Goal: Information Seeking & Learning: Learn about a topic

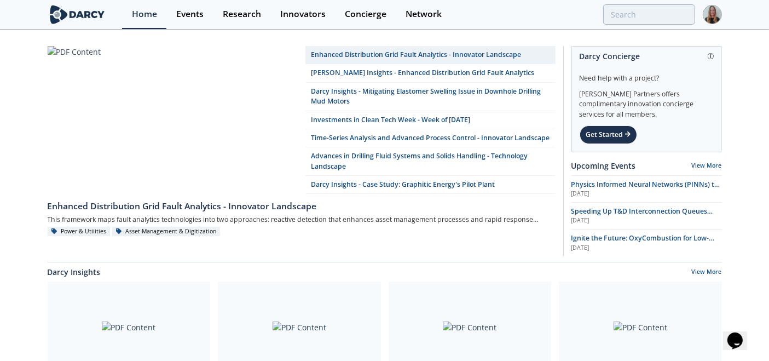
click at [660, 25] on div "Home Events Research Innovators Concierge Network" at bounding box center [421, 14] width 599 height 29
click at [660, 26] on div "Home Events Research Innovators Concierge Network" at bounding box center [421, 14] width 599 height 29
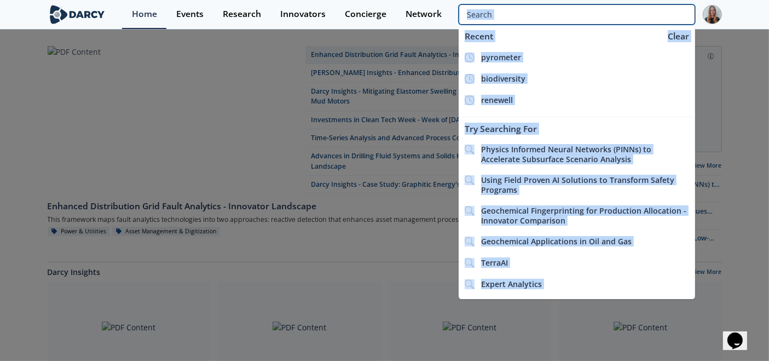
click at [664, 20] on input "search" at bounding box center [576, 14] width 236 height 20
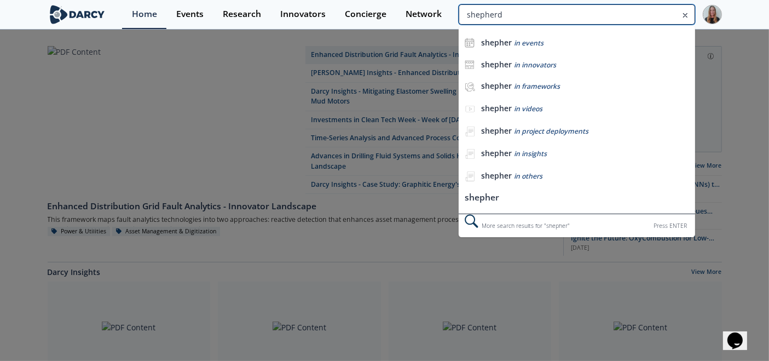
type input "shepherd"
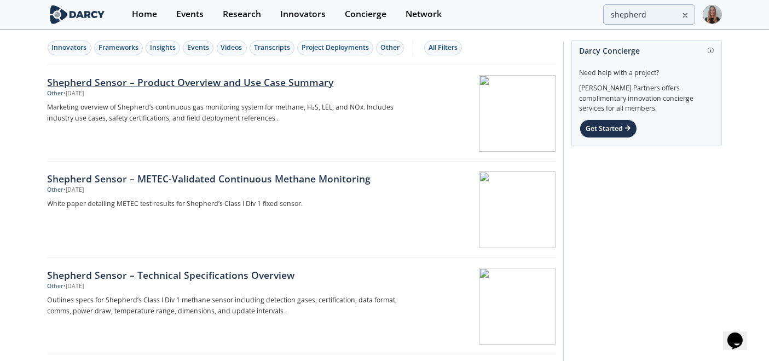
click at [103, 75] on div "Shepherd Sensor – Product Overview and Use Case Summary" at bounding box center [229, 82] width 362 height 14
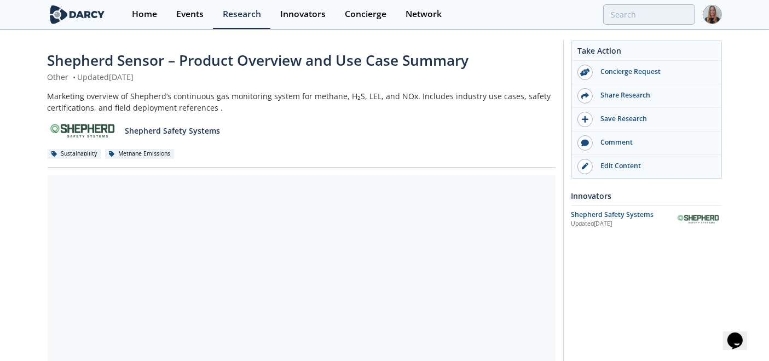
click at [98, 123] on img at bounding box center [84, 130] width 72 height 19
click at [151, 129] on p "Shepherd Safety Systems" at bounding box center [172, 130] width 95 height 11
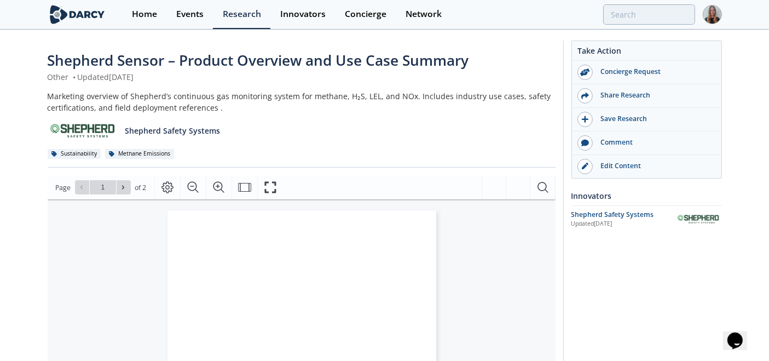
click at [580, 196] on div "Innovators" at bounding box center [646, 195] width 150 height 19
click at [582, 213] on div "Shepherd Safety Systems" at bounding box center [623, 215] width 104 height 10
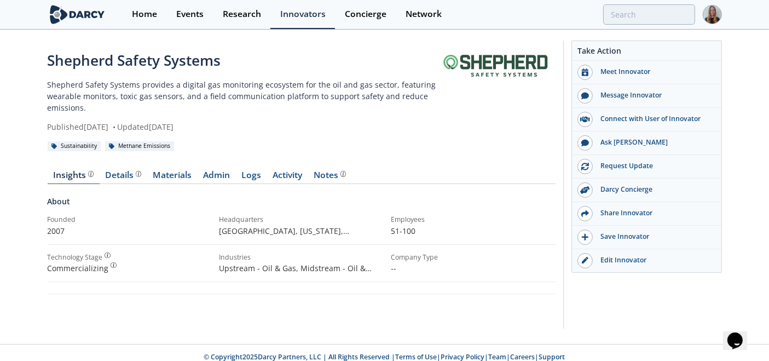
click at [147, 66] on div "Shepherd Safety Systems" at bounding box center [243, 60] width 391 height 21
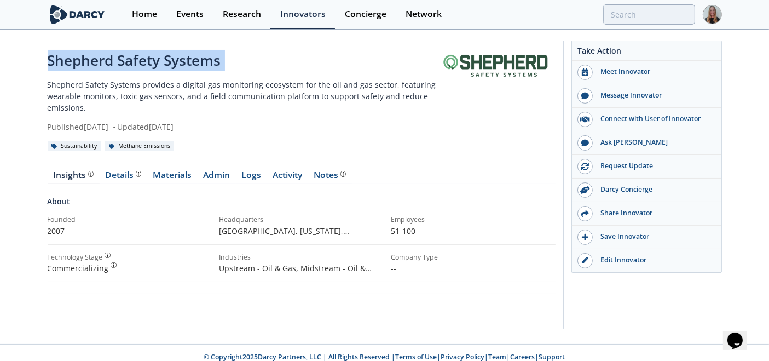
click at [147, 66] on div "Shepherd Safety Systems" at bounding box center [243, 60] width 391 height 21
copy div "Shepherd Safety Systems"
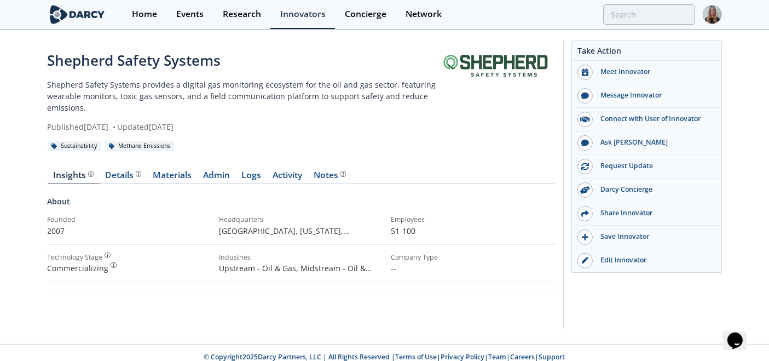
click at [631, 1] on div "Home Events Research Innovators Concierge Network" at bounding box center [421, 14] width 599 height 29
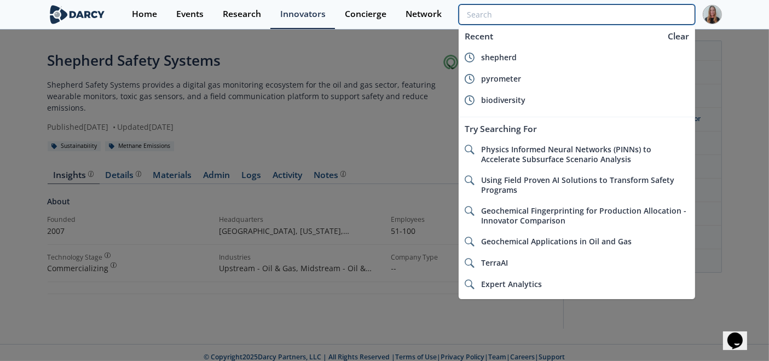
click at [631, 10] on input "search" at bounding box center [576, 14] width 236 height 20
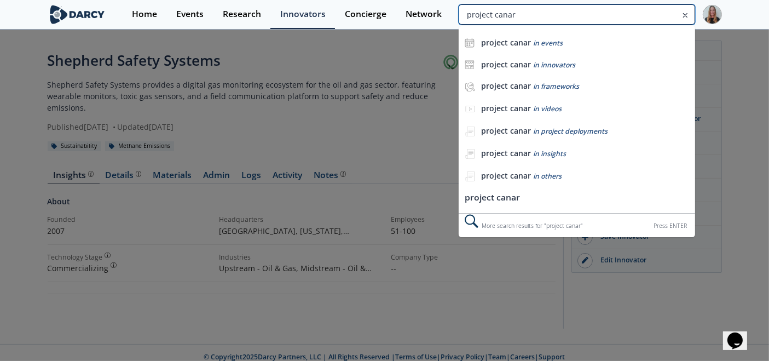
click at [673, 18] on input "project canar" at bounding box center [576, 14] width 236 height 20
type input "project canary"
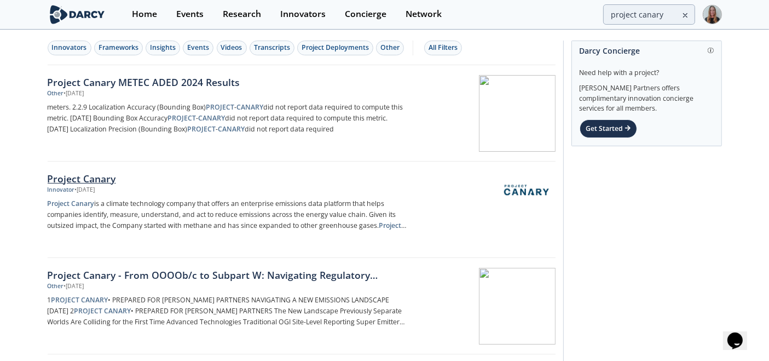
click at [218, 204] on p "Project Canary is a climate technology company that offers an enterprise emissi…" at bounding box center [229, 214] width 362 height 33
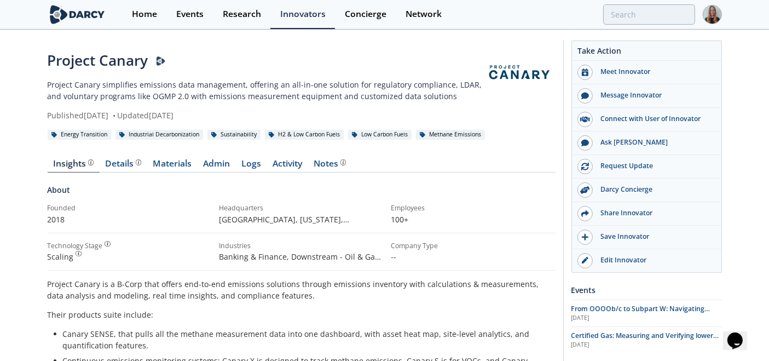
type input "project canary"
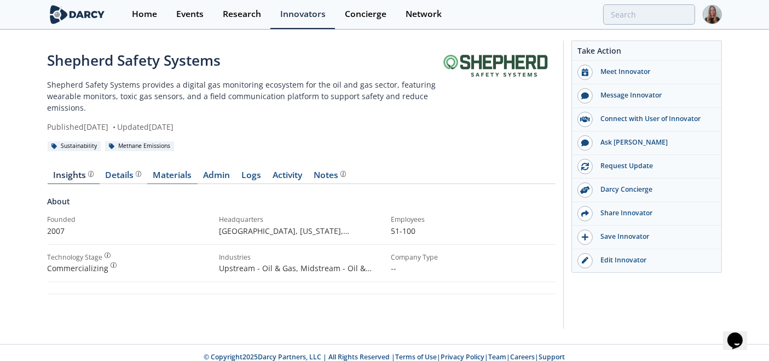
click at [164, 177] on link "Materials" at bounding box center [172, 177] width 50 height 13
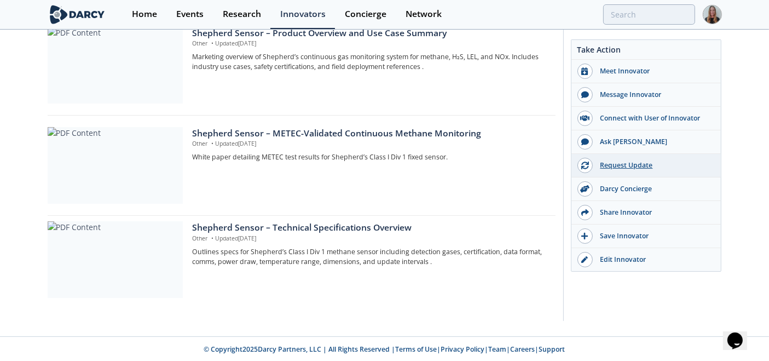
scroll to position [213, 0]
